Goal: Obtain resource: Download file/media

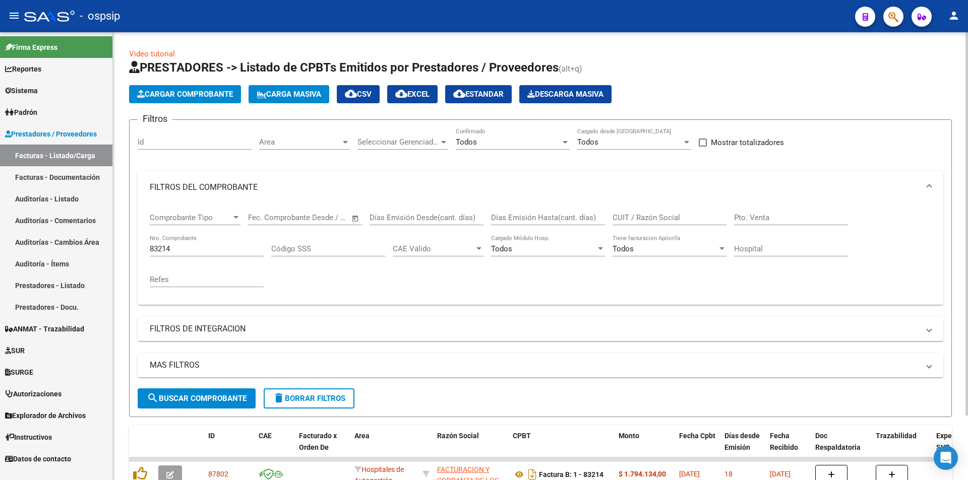
scroll to position [38, 0]
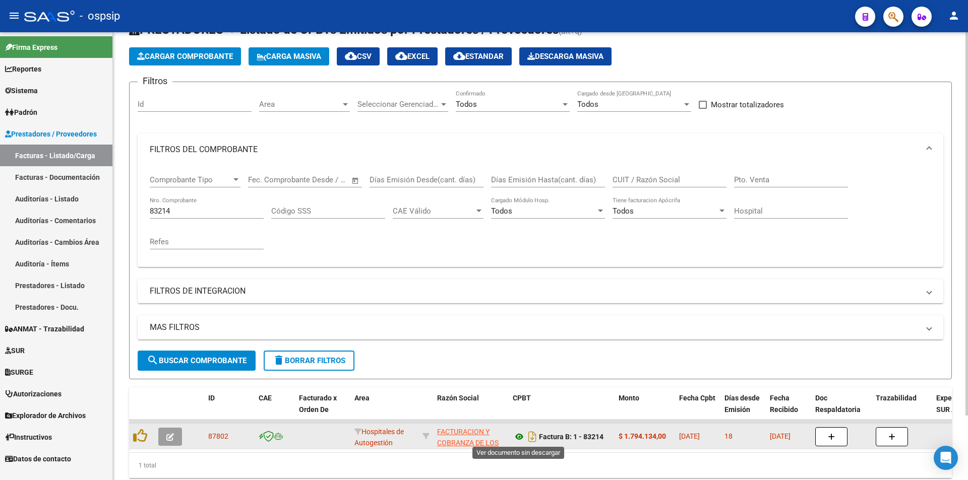
click at [521, 437] on icon at bounding box center [519, 437] width 13 height 12
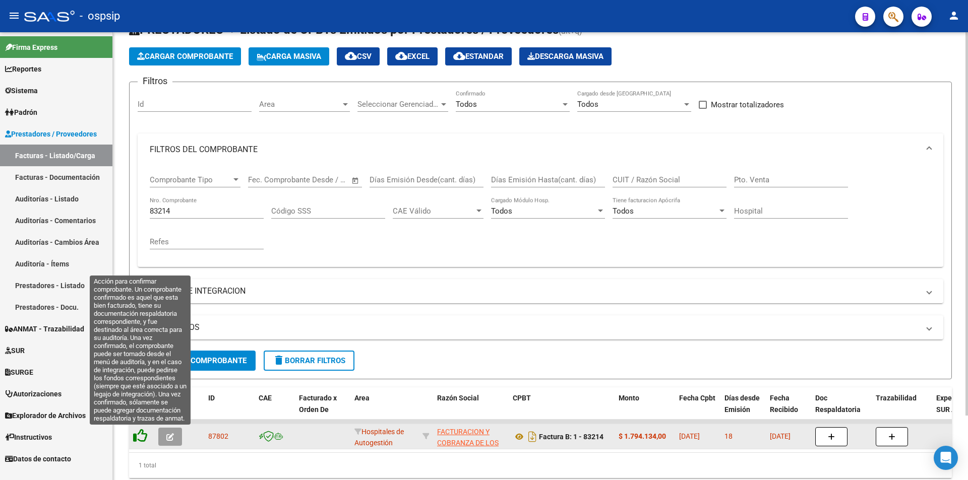
click at [137, 435] on icon at bounding box center [140, 436] width 14 height 14
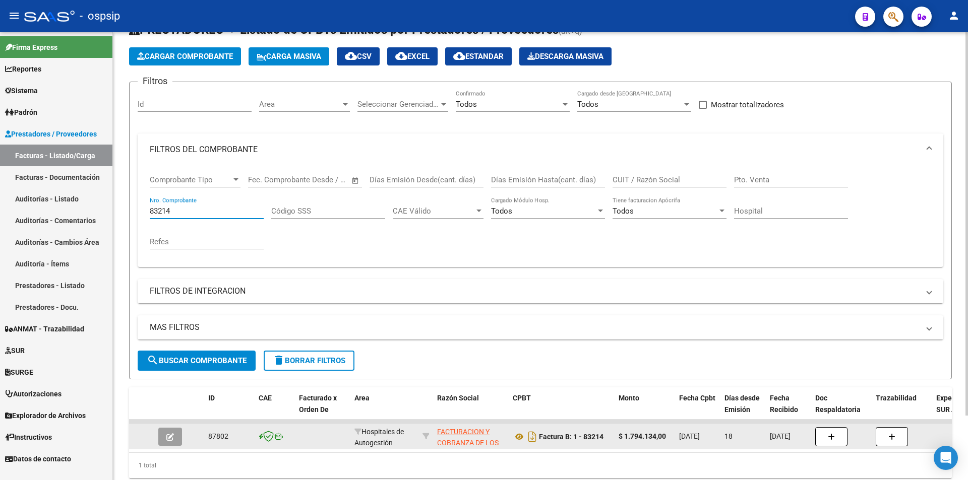
click at [207, 209] on input "83214" at bounding box center [207, 211] width 114 height 9
type input "8"
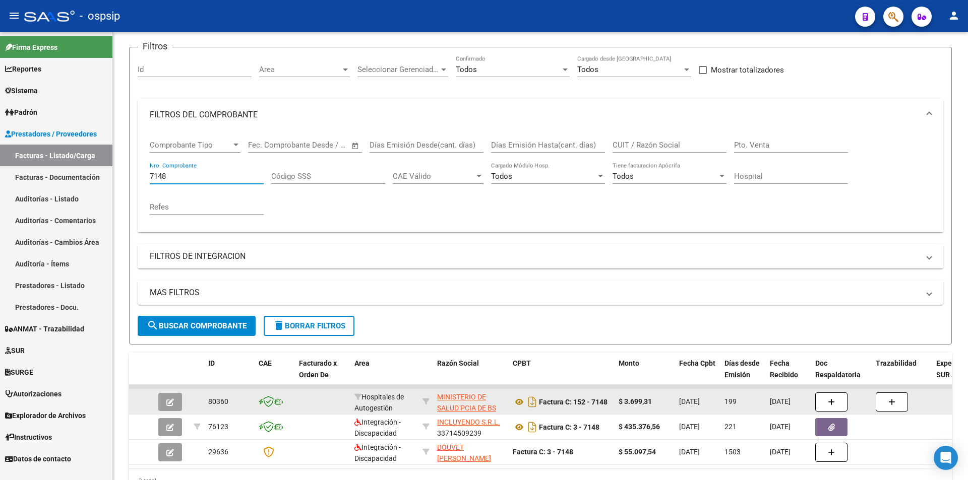
scroll to position [88, 0]
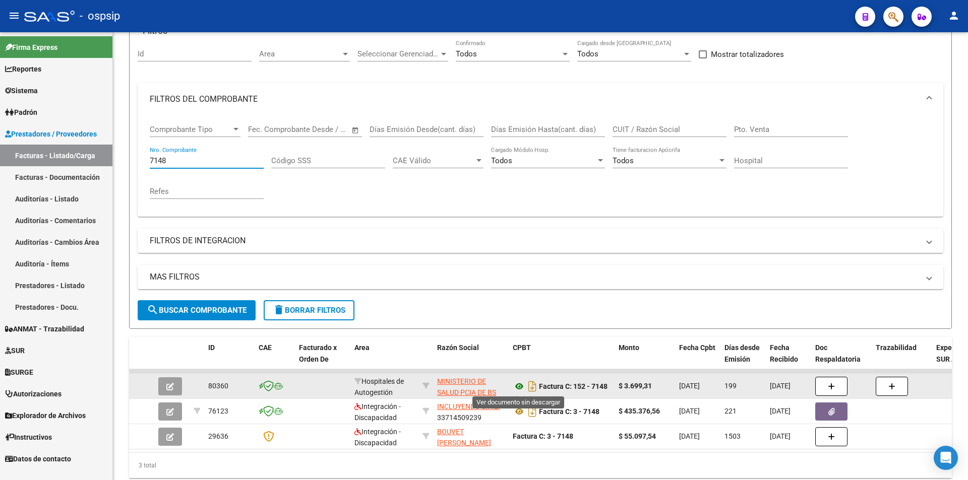
click at [518, 385] on icon at bounding box center [519, 387] width 13 height 12
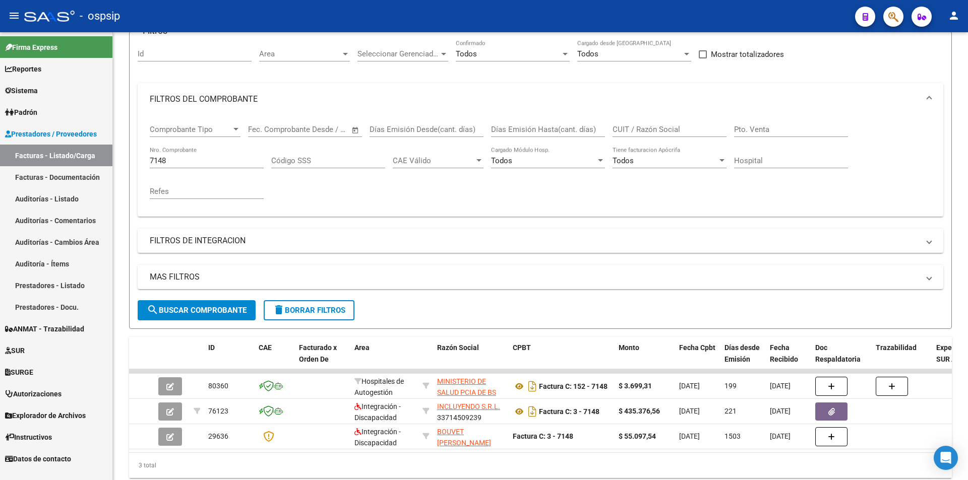
click at [198, 157] on input "7148" at bounding box center [207, 160] width 114 height 9
type input "7"
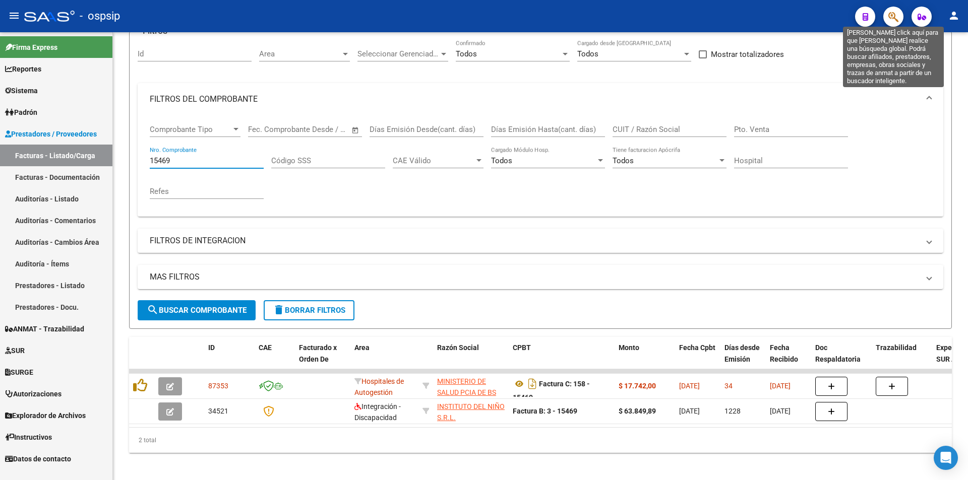
type input "15469"
click at [894, 19] on icon "button" at bounding box center [893, 17] width 10 height 12
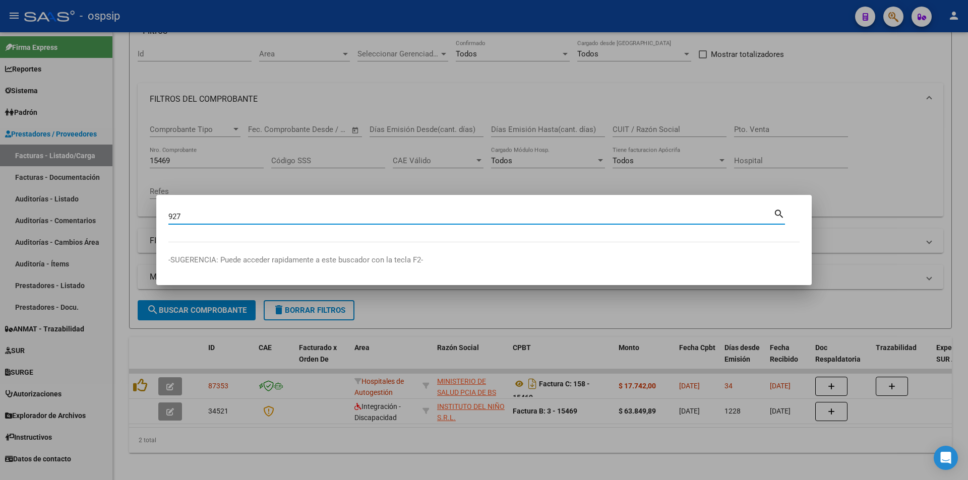
type input "927"
click at [905, 66] on div at bounding box center [484, 240] width 968 height 480
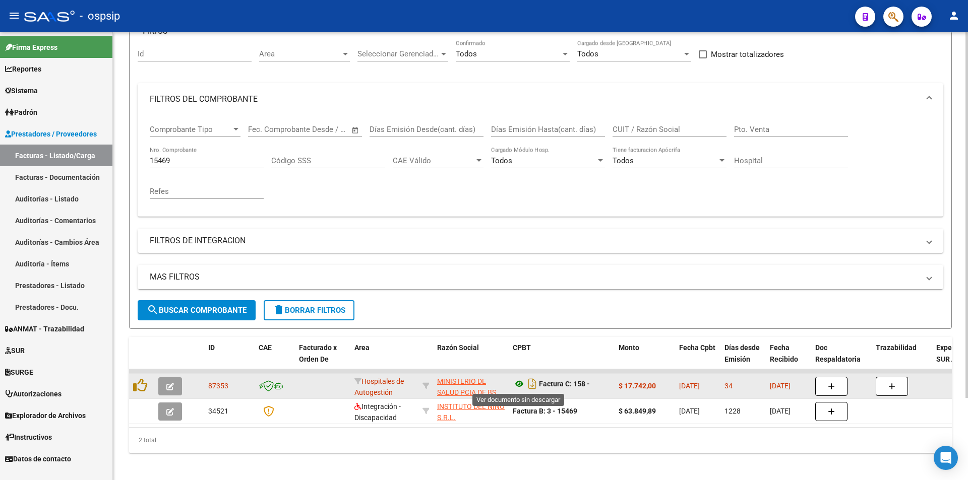
click at [520, 389] on icon at bounding box center [519, 384] width 13 height 12
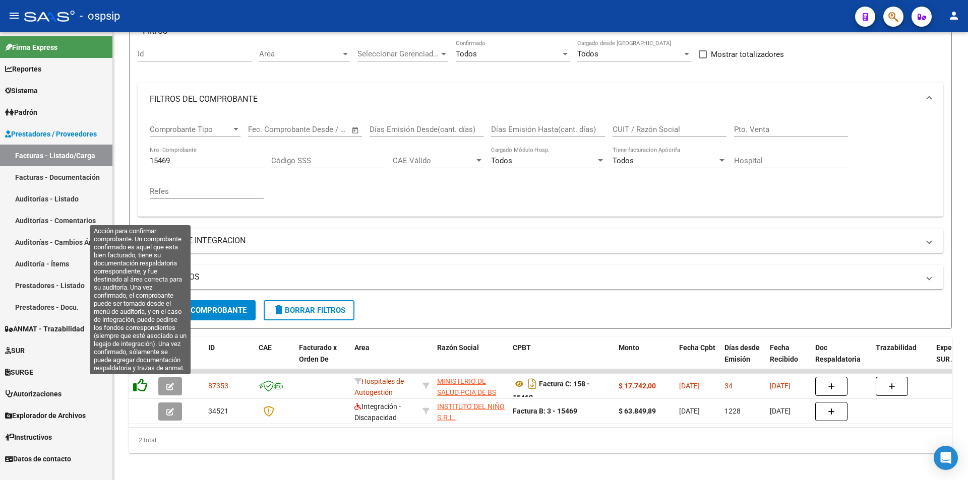
click at [140, 390] on icon at bounding box center [140, 386] width 14 height 14
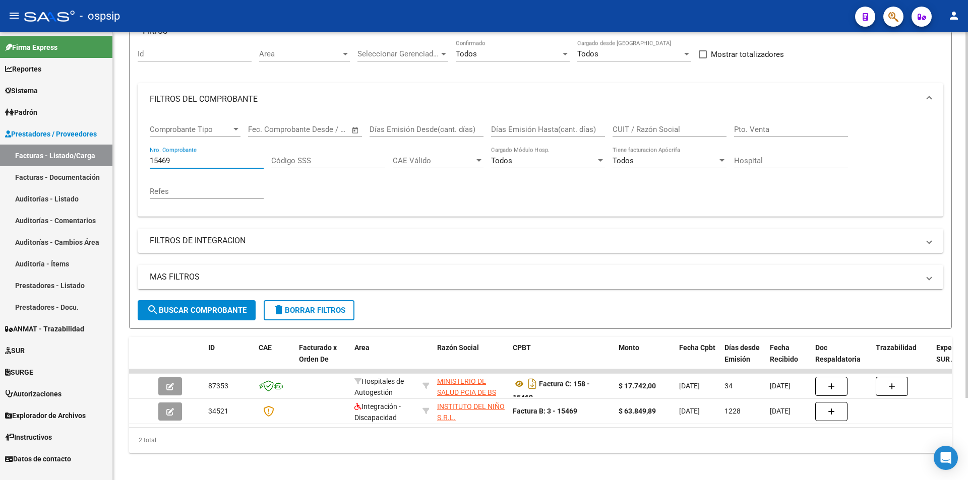
click at [208, 159] on input "15469" at bounding box center [207, 160] width 114 height 9
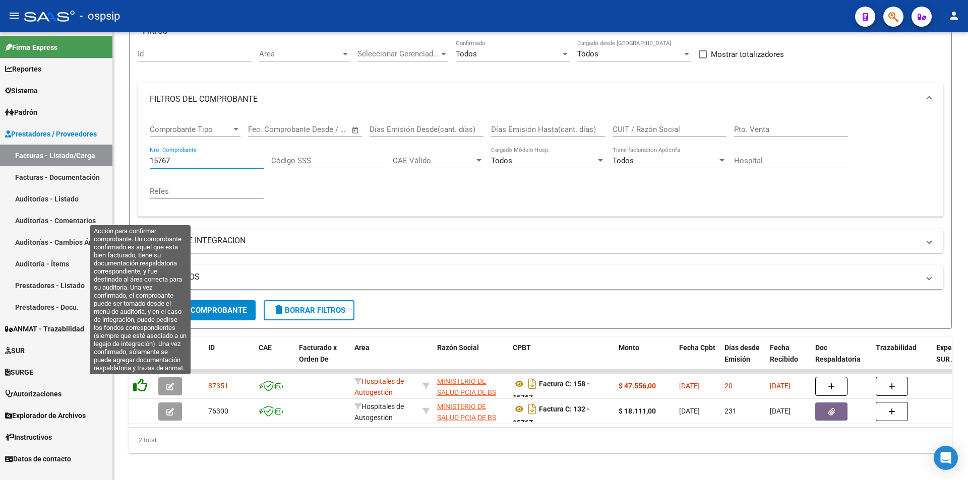
click at [143, 385] on icon at bounding box center [140, 386] width 14 height 14
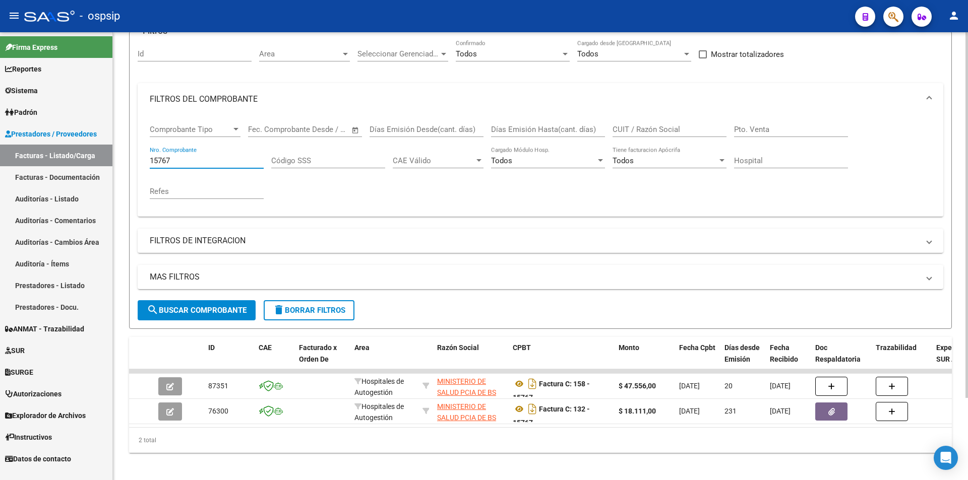
click at [196, 158] on input "15767" at bounding box center [207, 160] width 114 height 9
type input "1"
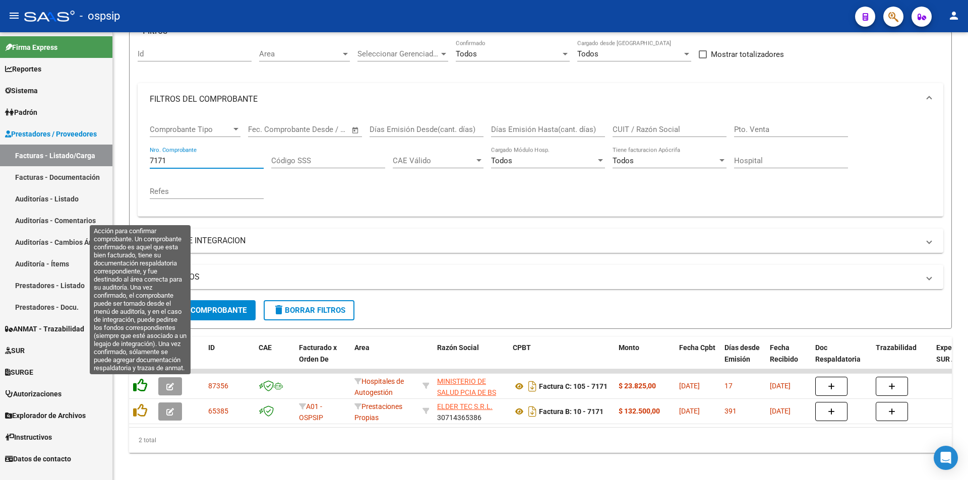
click at [141, 387] on icon at bounding box center [140, 386] width 14 height 14
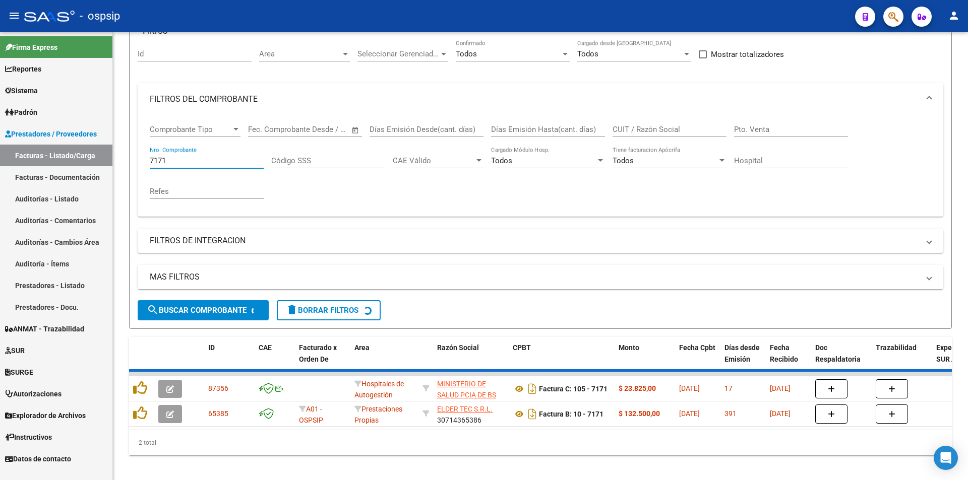
click at [196, 159] on input "7171" at bounding box center [207, 160] width 114 height 9
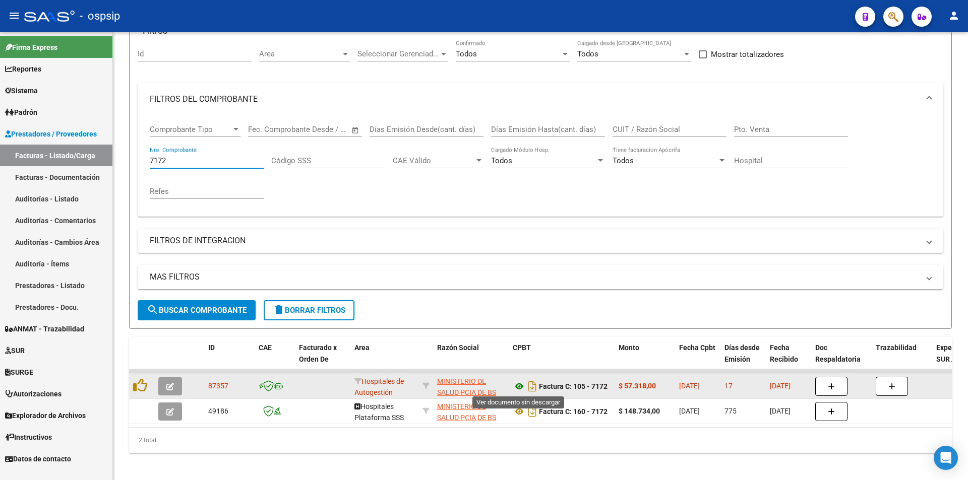
click at [518, 387] on icon at bounding box center [519, 387] width 13 height 12
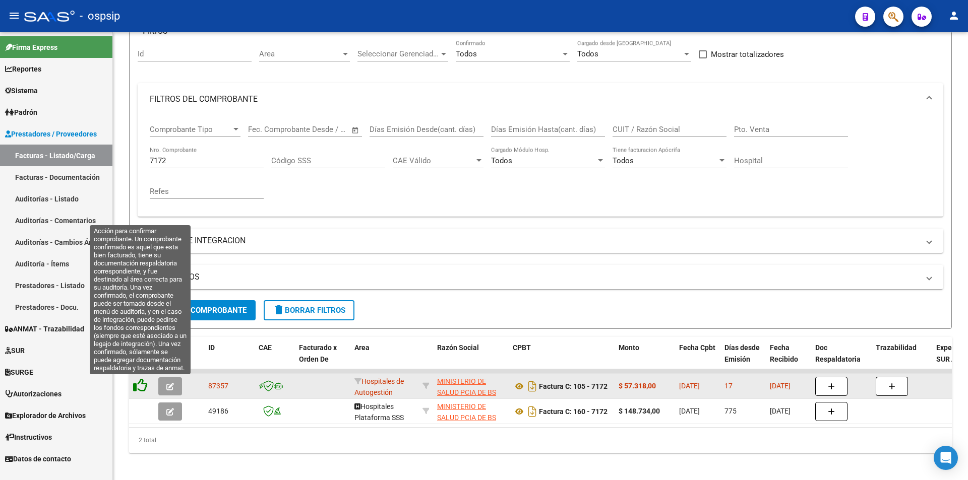
click at [146, 382] on icon at bounding box center [140, 386] width 14 height 14
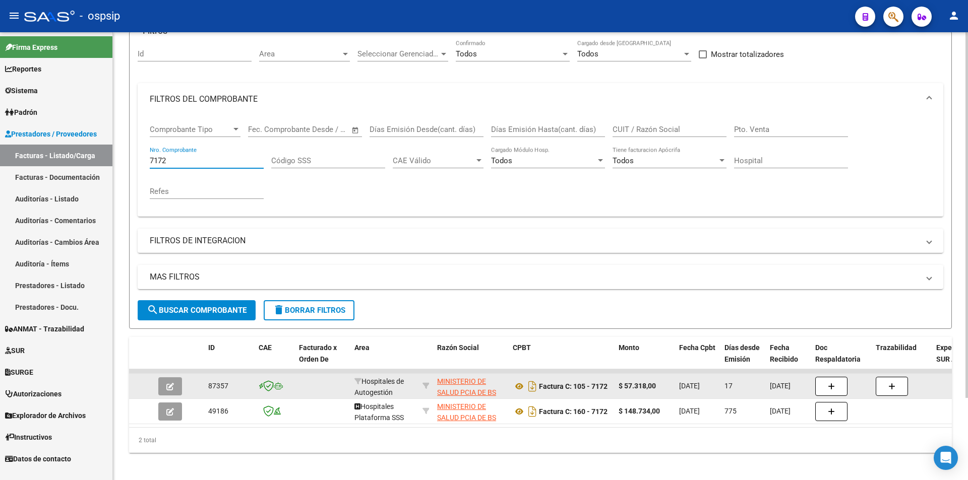
click at [194, 158] on input "7172" at bounding box center [207, 160] width 114 height 9
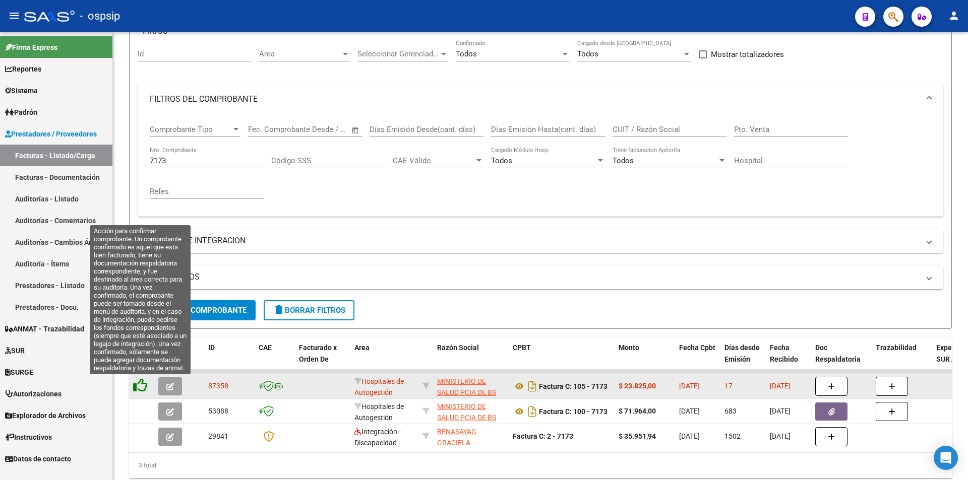
click at [139, 389] on icon at bounding box center [140, 386] width 14 height 14
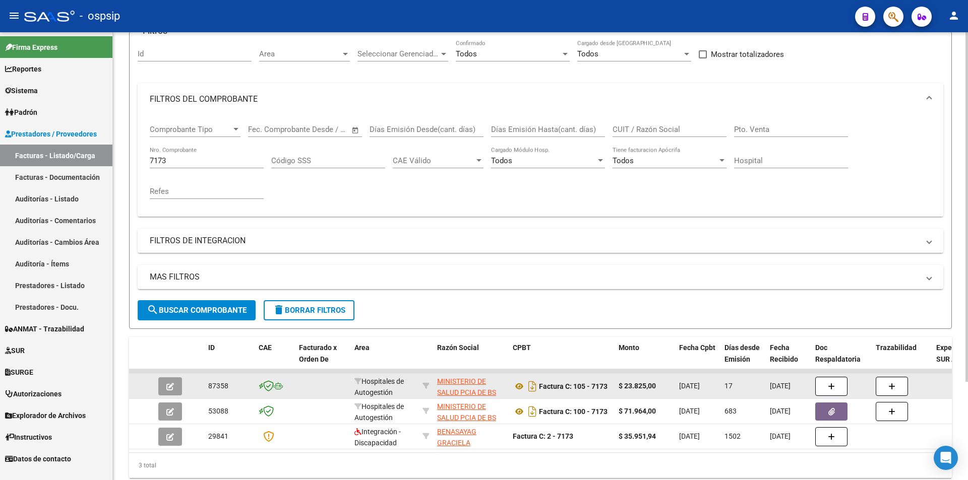
click at [199, 155] on div "7173 Nro. Comprobante" at bounding box center [207, 158] width 114 height 22
type input "7"
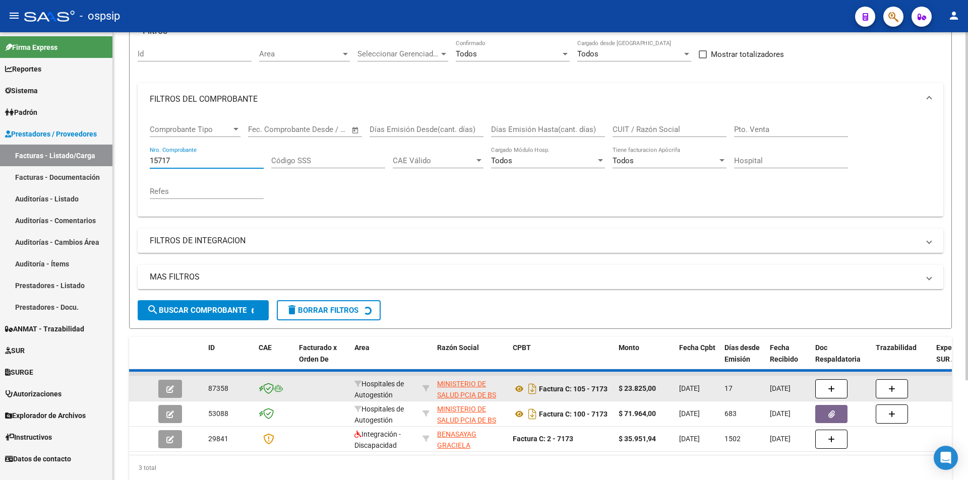
scroll to position [76, 0]
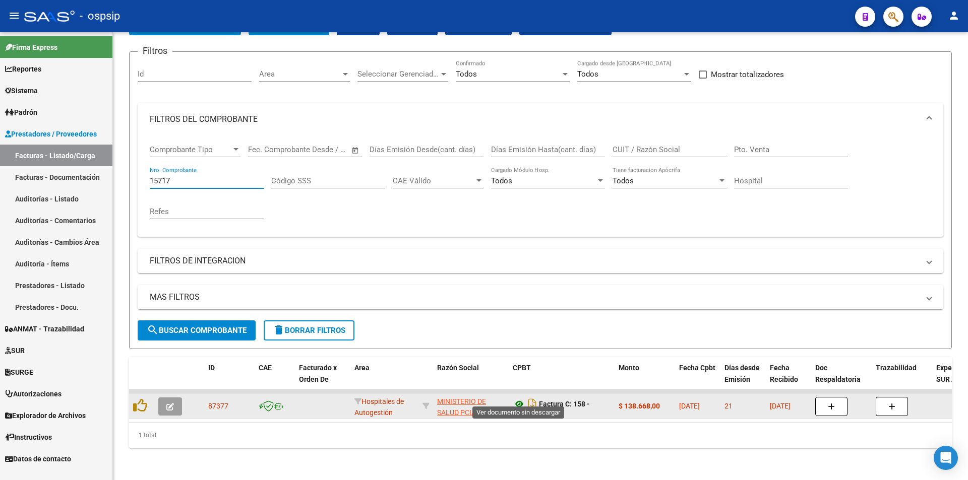
type input "15717"
click at [516, 398] on icon at bounding box center [519, 404] width 13 height 12
